Goal: Use online tool/utility: Utilize a website feature to perform a specific function

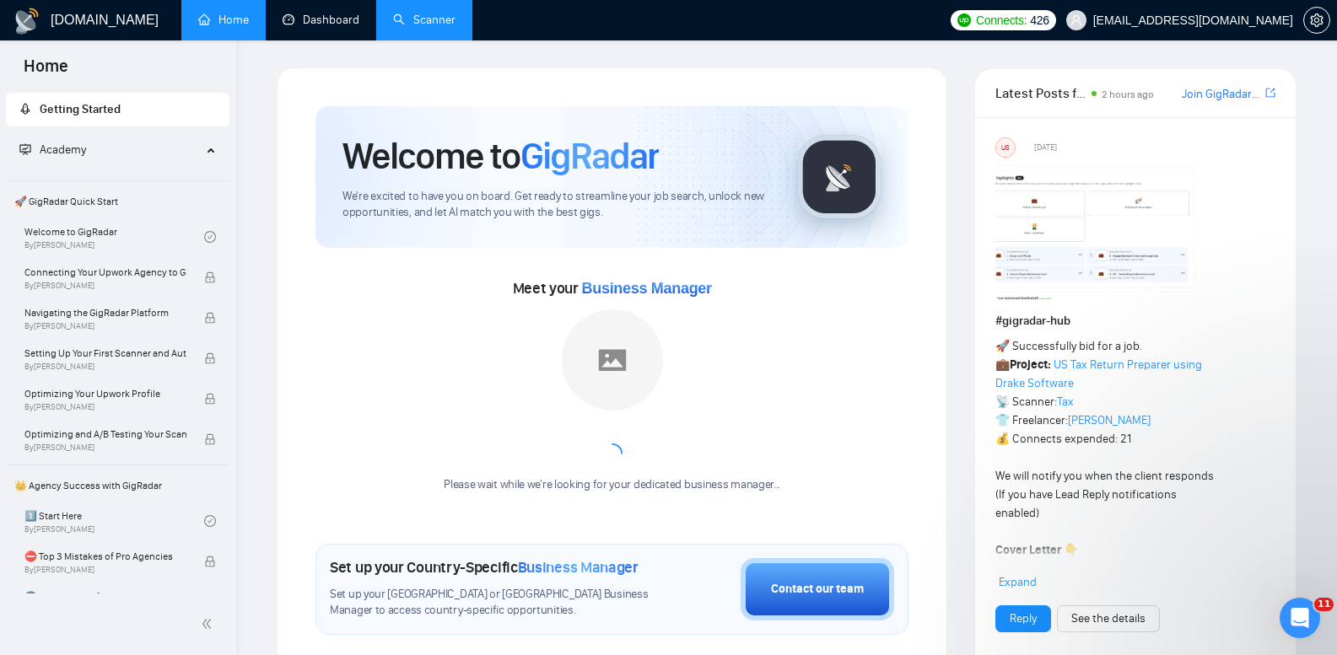
click at [412, 22] on link "Scanner" at bounding box center [424, 20] width 62 height 14
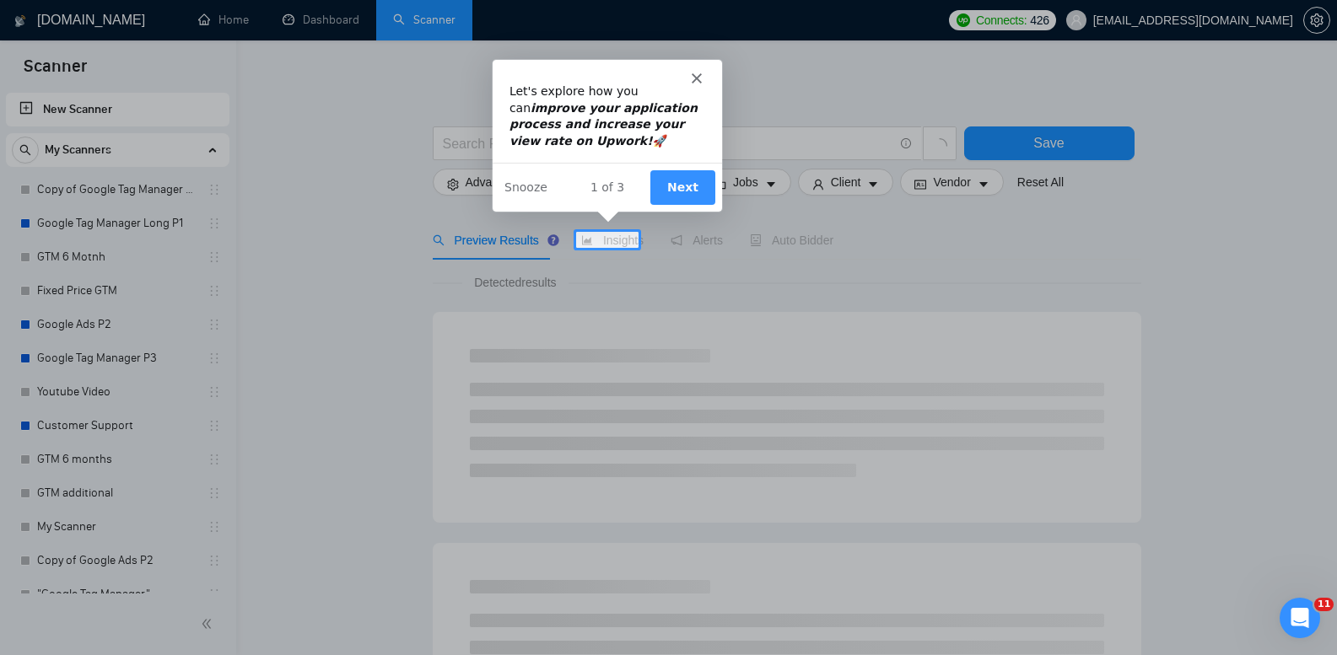
click at [686, 182] on button "Next" at bounding box center [681, 186] width 65 height 35
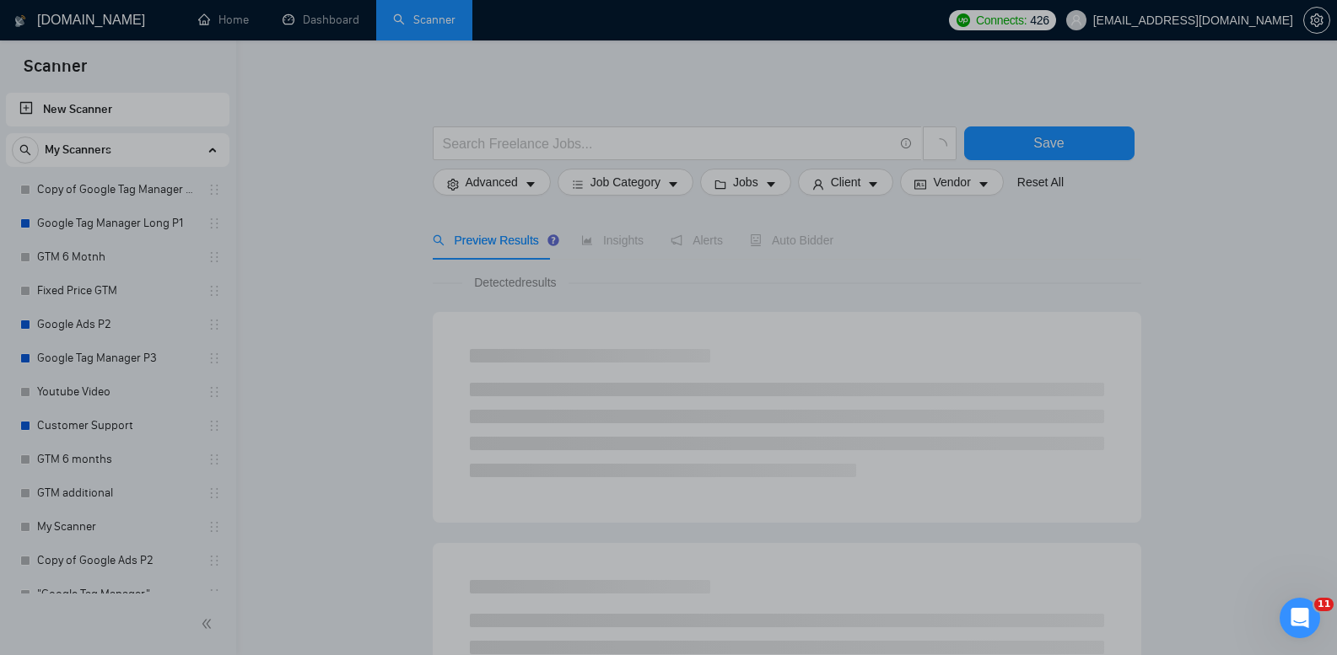
click at [304, 132] on div "Product tour overlay" at bounding box center [668, 327] width 1337 height 655
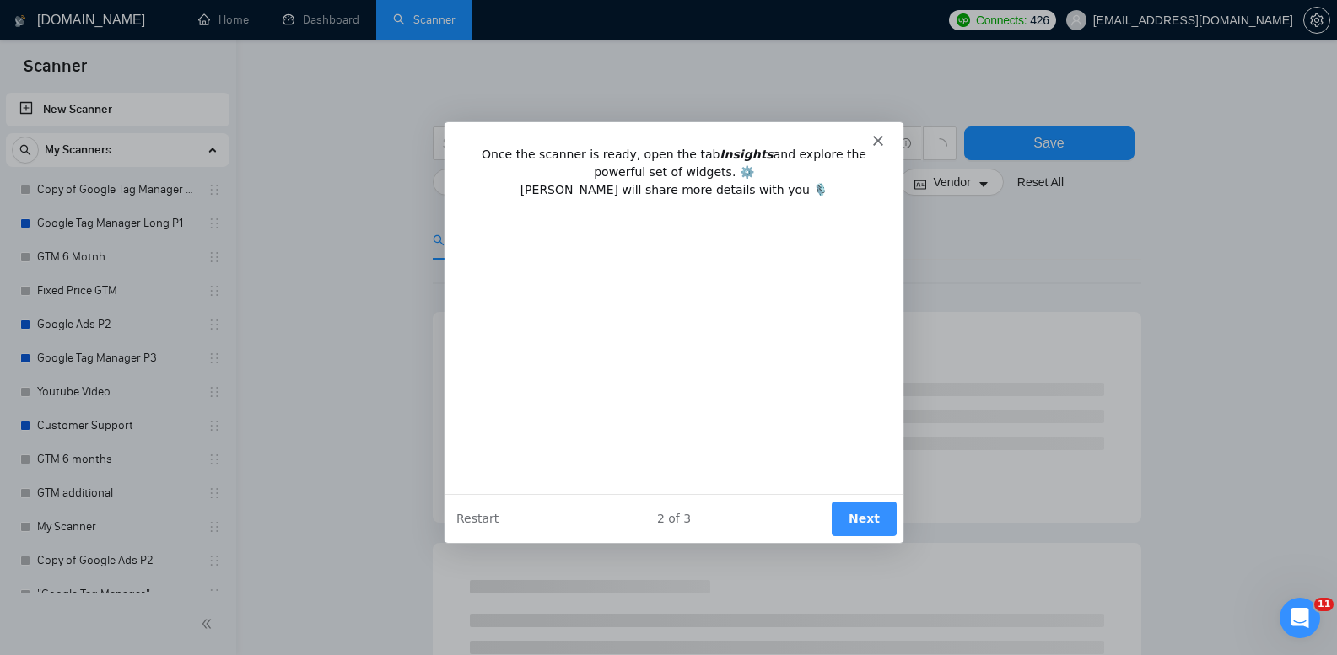
click at [862, 508] on button "Next" at bounding box center [862, 518] width 65 height 35
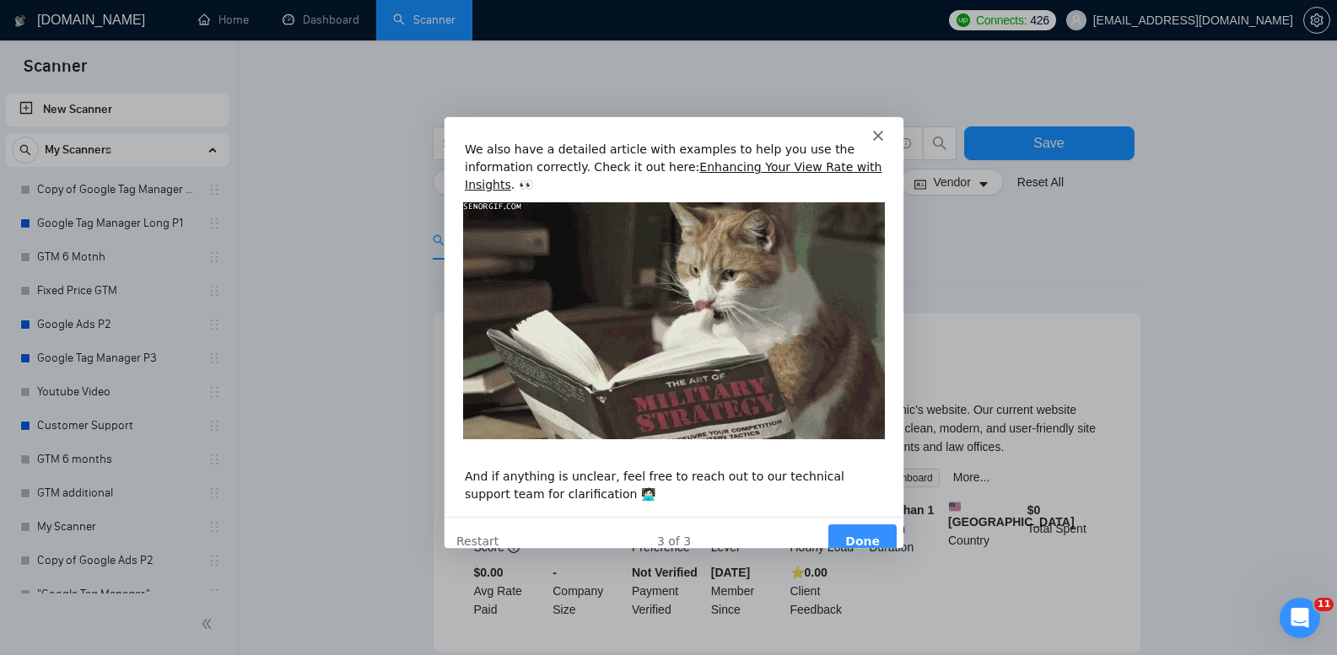
click at [875, 524] on button "Done" at bounding box center [860, 541] width 68 height 35
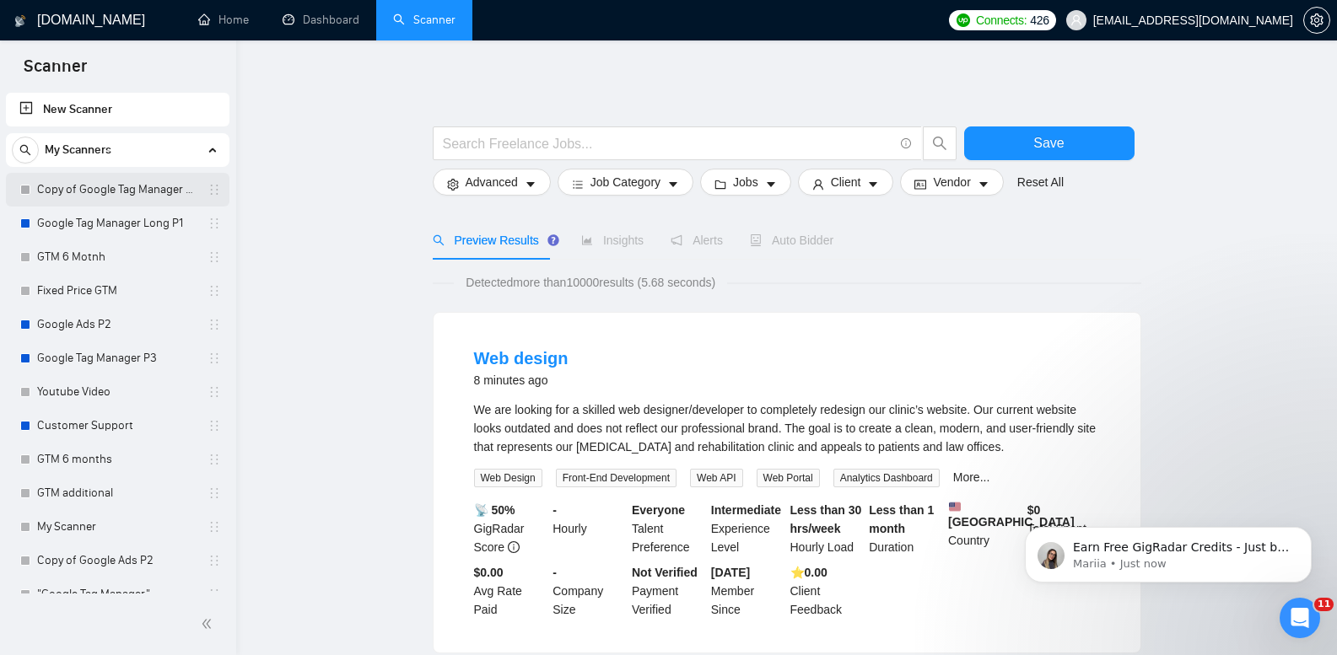
click at [141, 184] on link "Copy of Google Tag Manager Long P1" at bounding box center [117, 190] width 160 height 34
drag, startPoint x: 141, startPoint y: 184, endPoint x: 192, endPoint y: 200, distance: 53.9
click at [141, 184] on link "Copy of Google Tag Manager Long P1" at bounding box center [117, 190] width 160 height 34
